Goal: Information Seeking & Learning: Learn about a topic

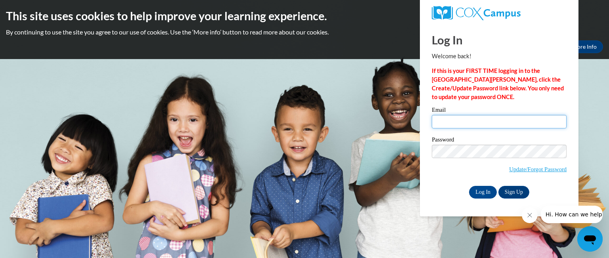
click at [472, 121] on input "Email" at bounding box center [499, 121] width 135 height 13
type input "lkeaton@gotanks.org"
click at [471, 190] on input "Log In" at bounding box center [483, 192] width 28 height 13
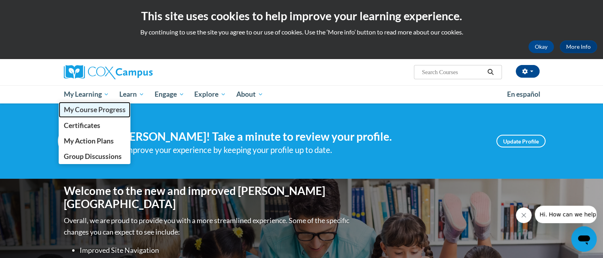
click at [84, 107] on span "My Course Progress" at bounding box center [94, 110] width 62 height 8
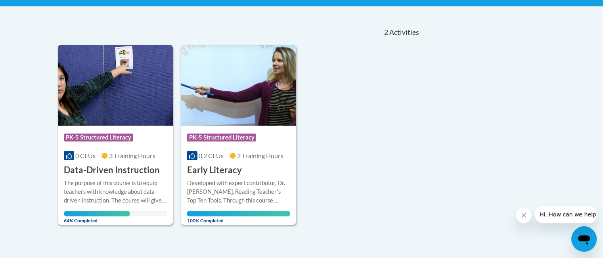
scroll to position [198, 0]
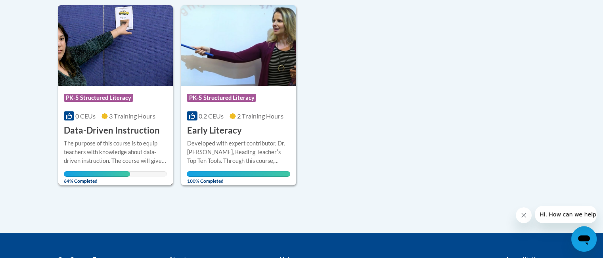
click at [102, 73] on img at bounding box center [115, 45] width 115 height 81
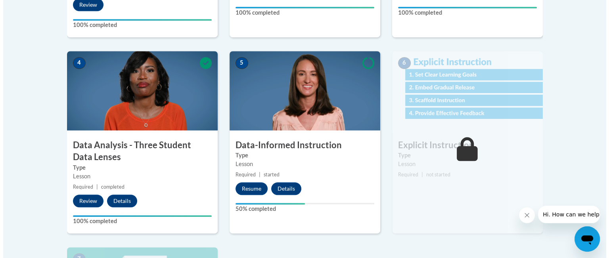
scroll to position [436, 0]
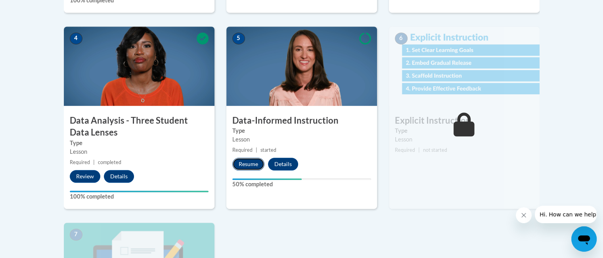
click at [247, 164] on button "Resume" at bounding box center [249, 164] width 32 height 13
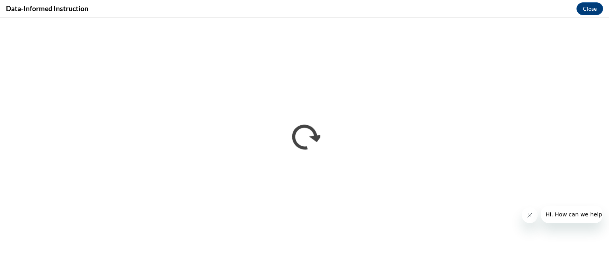
scroll to position [0, 0]
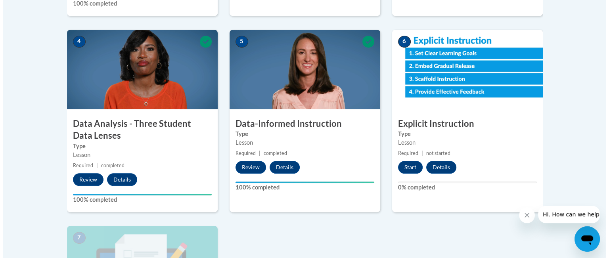
scroll to position [436, 0]
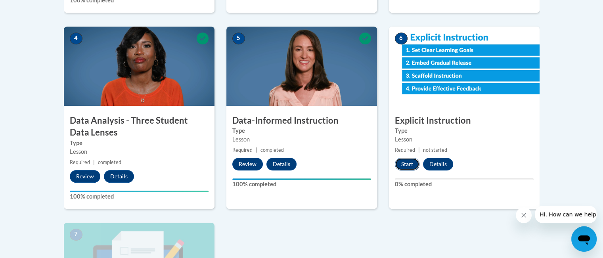
click at [406, 161] on button "Start" at bounding box center [407, 164] width 25 height 13
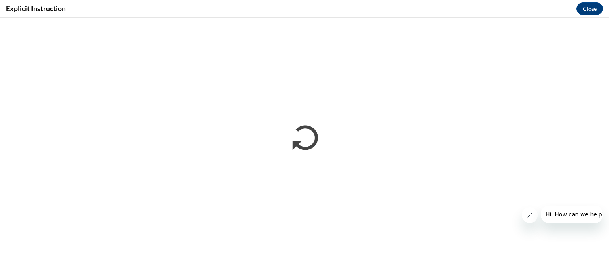
scroll to position [0, 0]
